Goal: Task Accomplishment & Management: Use online tool/utility

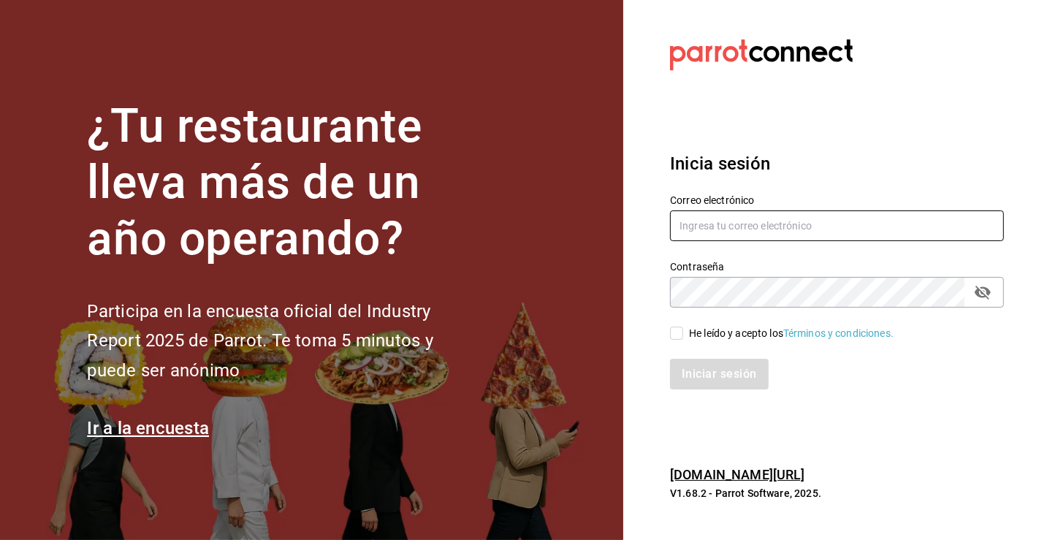
type input "[PERSON_NAME][EMAIL_ADDRESS][PERSON_NAME][DOMAIN_NAME]"
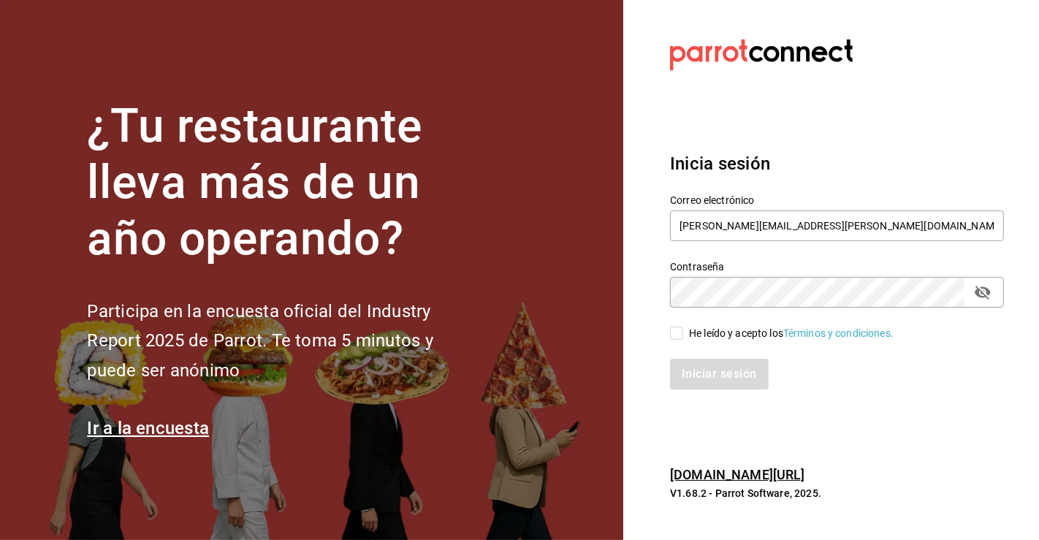
click at [688, 345] on div "Iniciar sesión" at bounding box center [829, 365] width 352 height 48
click at [682, 341] on div "Iniciar sesión" at bounding box center [829, 365] width 352 height 48
click at [680, 335] on input "He leído y acepto los Términos y condiciones." at bounding box center [676, 333] width 13 height 13
checkbox input "true"
click at [703, 371] on button "Iniciar sesión" at bounding box center [719, 374] width 99 height 31
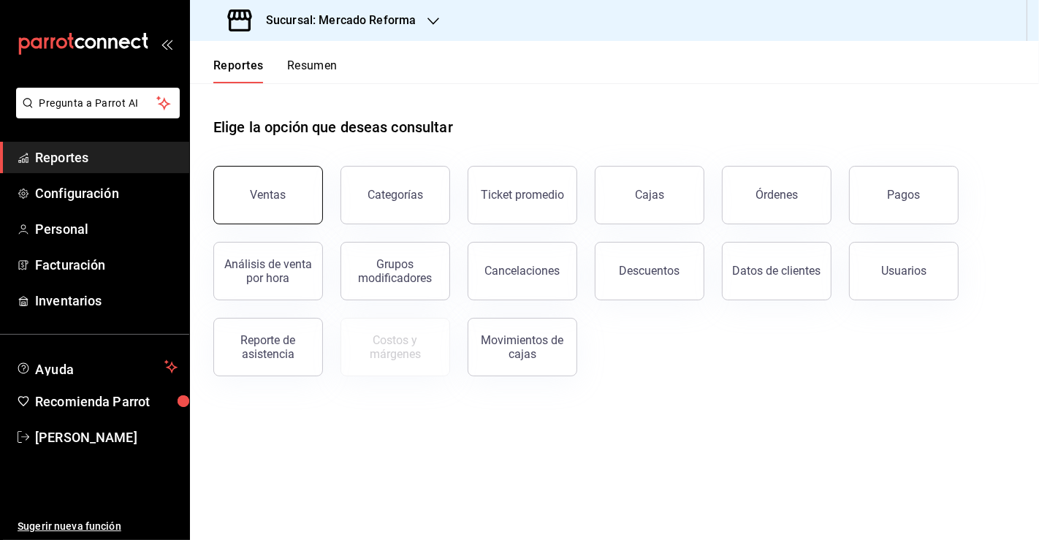
click at [296, 222] on div "Ventas" at bounding box center [259, 186] width 127 height 76
click at [303, 210] on button "Ventas" at bounding box center [268, 195] width 110 height 58
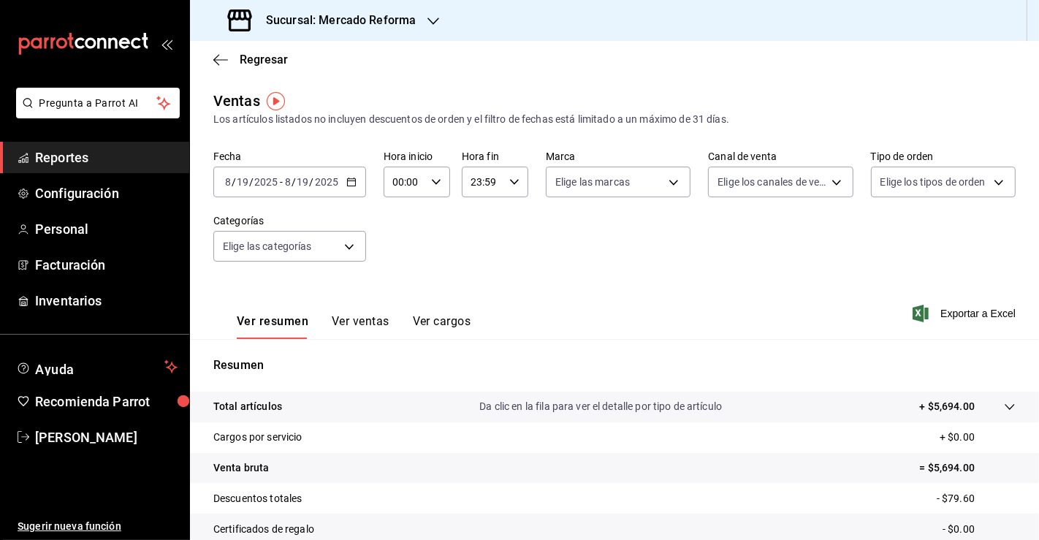
click at [349, 184] on div "[DATE] [DATE] - [DATE] [DATE]" at bounding box center [289, 182] width 153 height 31
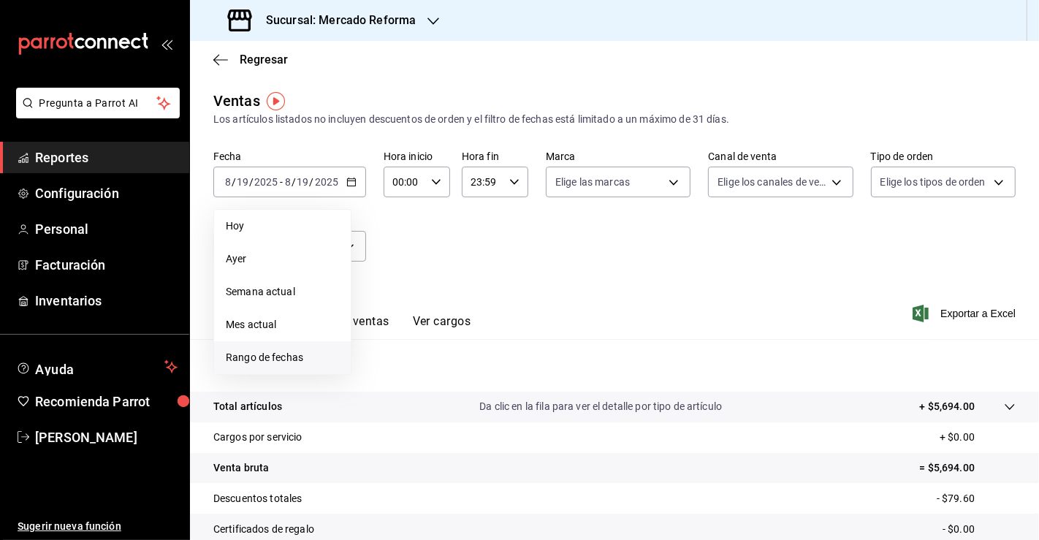
click at [298, 358] on span "Rango de fechas" at bounding box center [282, 357] width 113 height 15
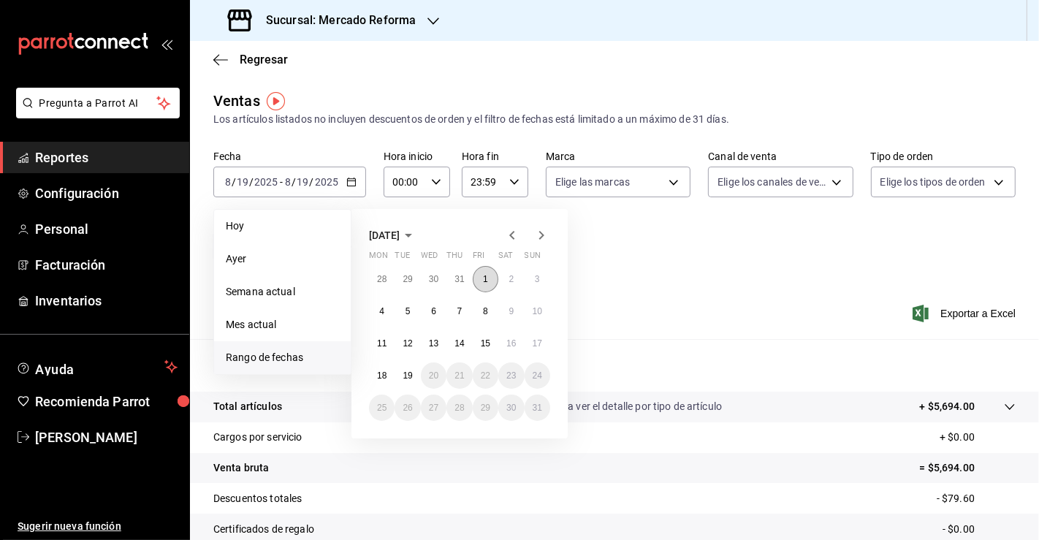
click at [478, 276] on button "1" at bounding box center [486, 279] width 26 height 26
click at [404, 380] on abbr "19" at bounding box center [408, 376] width 10 height 10
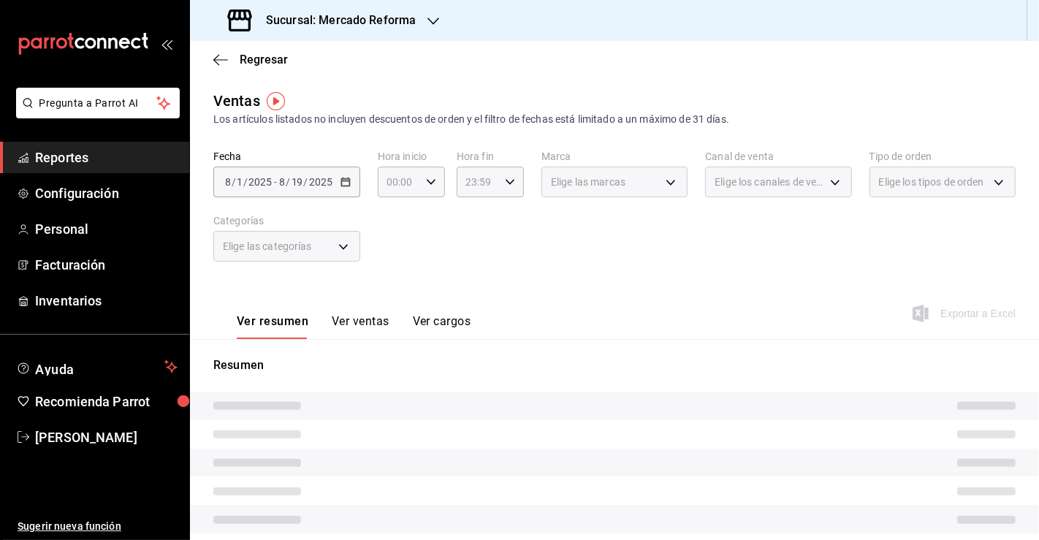
click at [374, 27] on h3 "Sucursal: Mercado Reforma" at bounding box center [335, 21] width 162 height 18
click at [243, 95] on span "Mochomos ([GEOGRAPHIC_DATA])" at bounding box center [283, 95] width 162 height 15
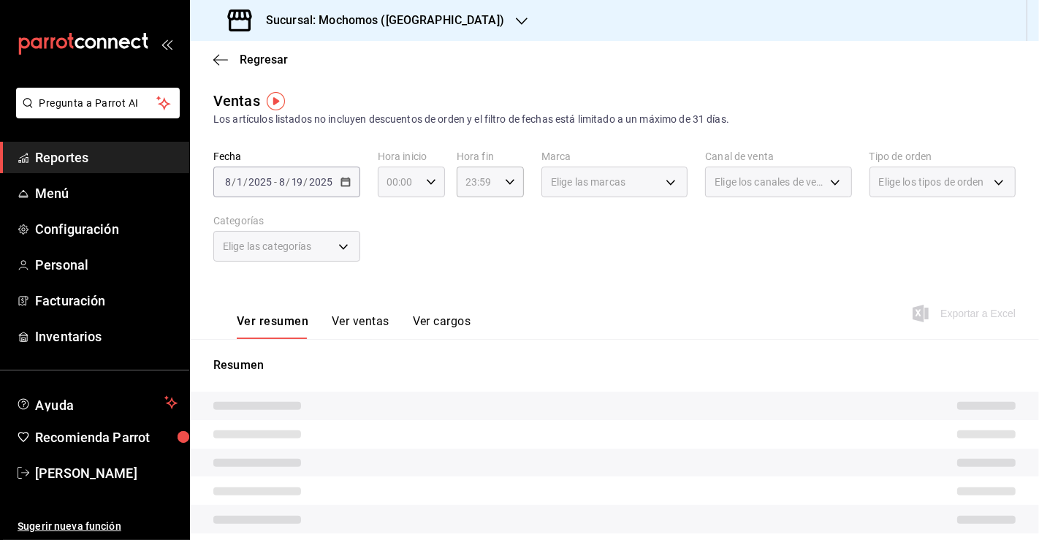
click at [428, 183] on \(Stroke\) "button" at bounding box center [431, 181] width 9 height 5
click at [391, 298] on span "04" at bounding box center [393, 295] width 10 height 12
click at [398, 287] on button "04" at bounding box center [392, 295] width 27 height 29
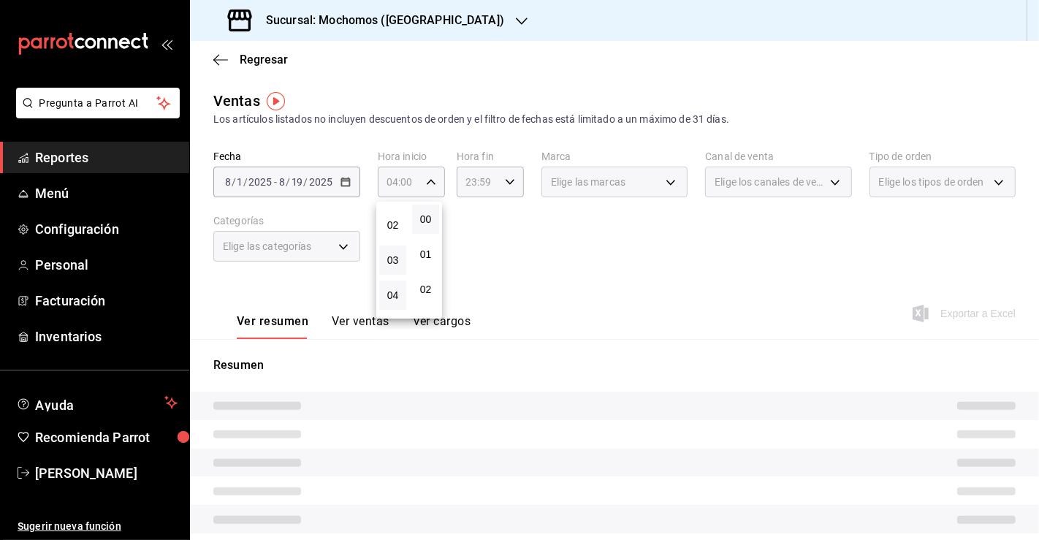
click at [390, 253] on button "03" at bounding box center [392, 260] width 27 height 29
type input "03:00"
click at [660, 246] on div at bounding box center [519, 270] width 1039 height 540
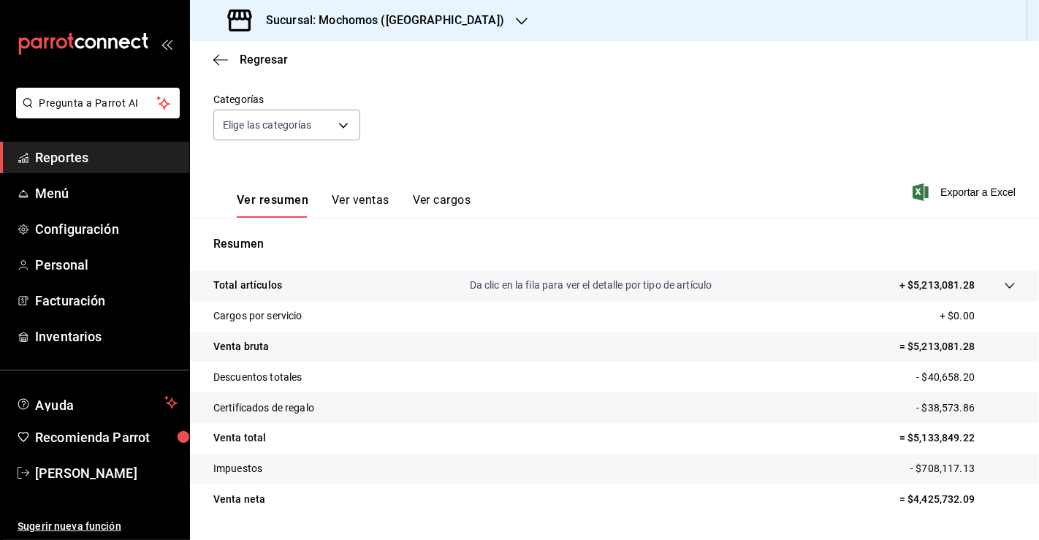
scroll to position [160, 0]
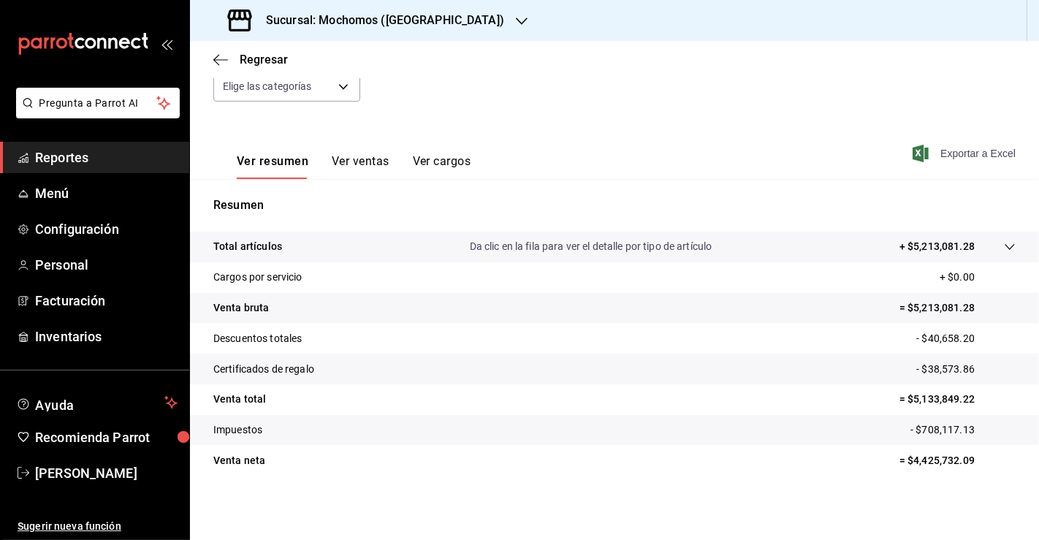
click at [954, 152] on span "Exportar a Excel" at bounding box center [966, 154] width 100 height 18
